Goal: Information Seeking & Learning: Learn about a topic

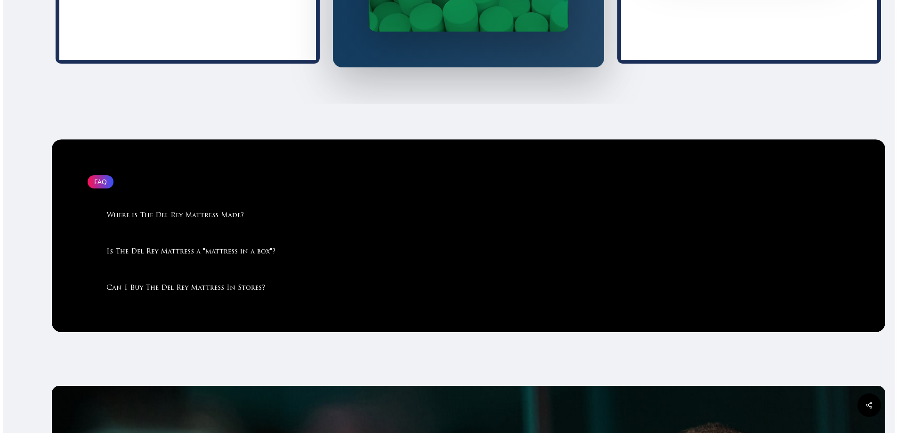
scroll to position [2542, 0]
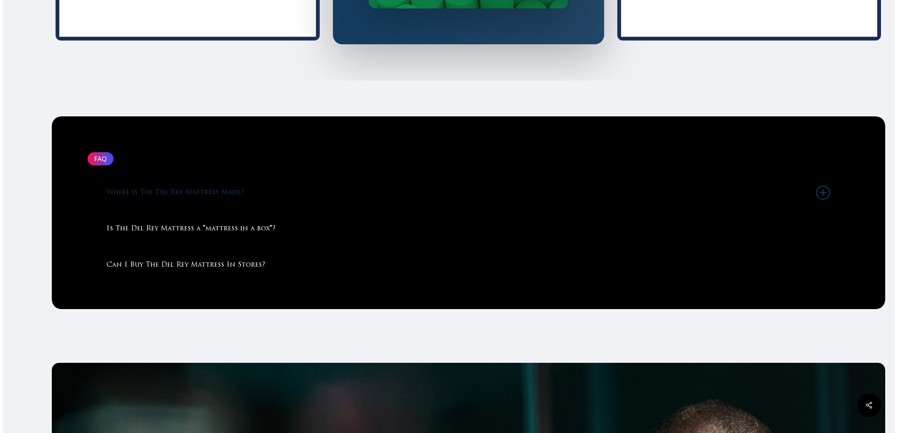
click at [189, 207] on link "Where is The Del Rey Mattress Made?" at bounding box center [468, 193] width 724 height 36
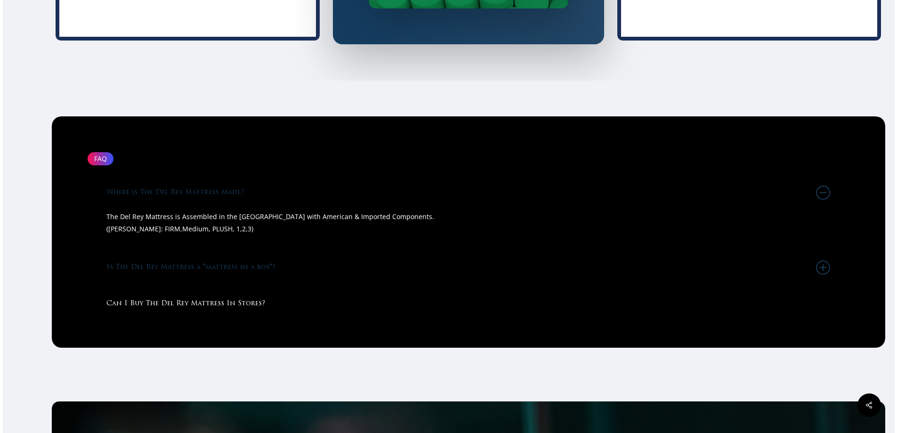
click at [147, 281] on link "Is The Del Rey Mattress a "mattress in a box"?" at bounding box center [468, 268] width 724 height 36
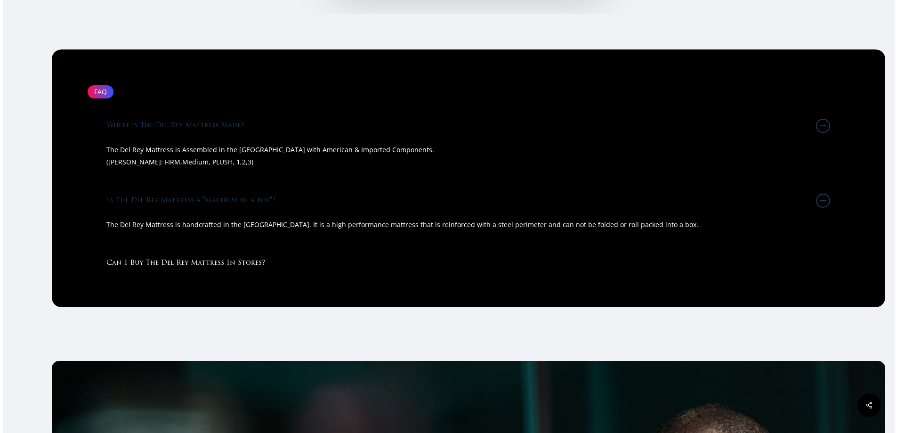
scroll to position [2683, 0]
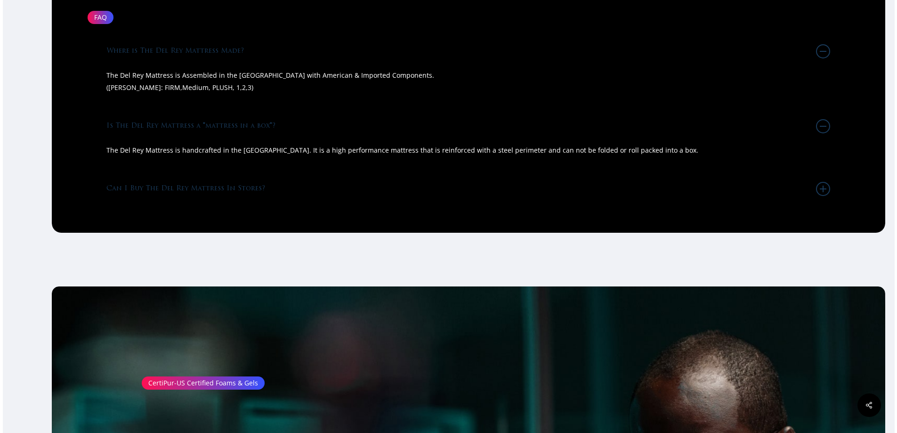
click at [208, 207] on link "Can I Buy The Del Rey Mattress In Stores?" at bounding box center [468, 189] width 724 height 36
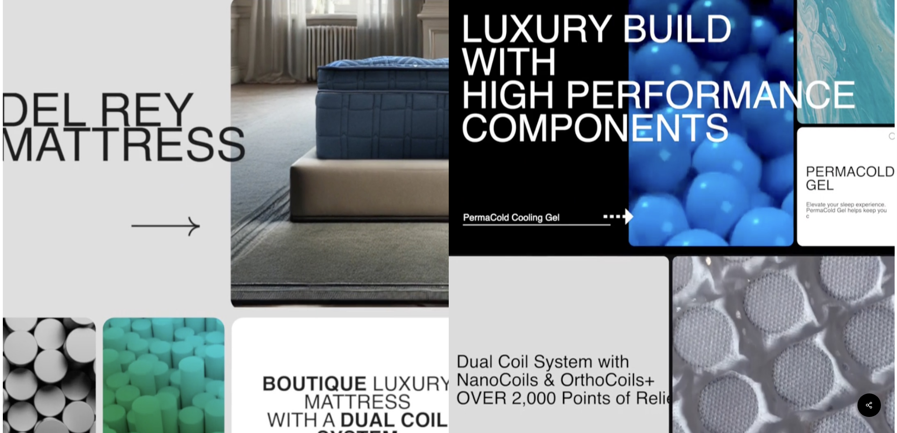
scroll to position [0, 0]
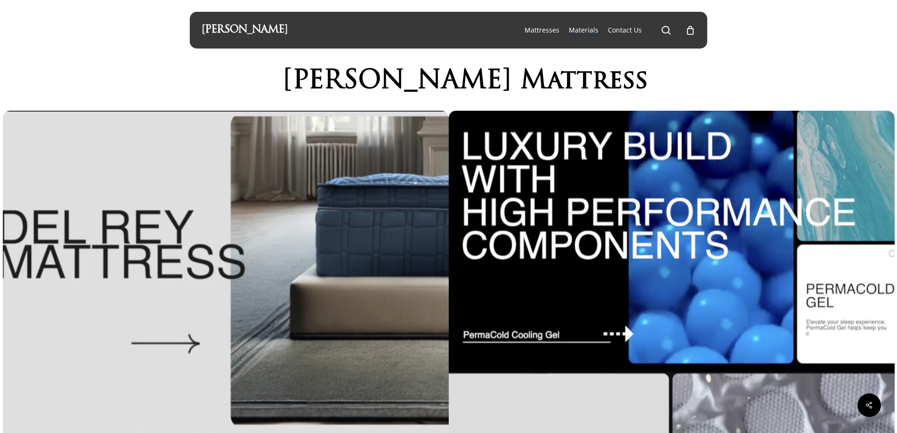
click at [583, 27] on span "Materials" at bounding box center [584, 29] width 30 height 9
